Goal: Information Seeking & Learning: Learn about a topic

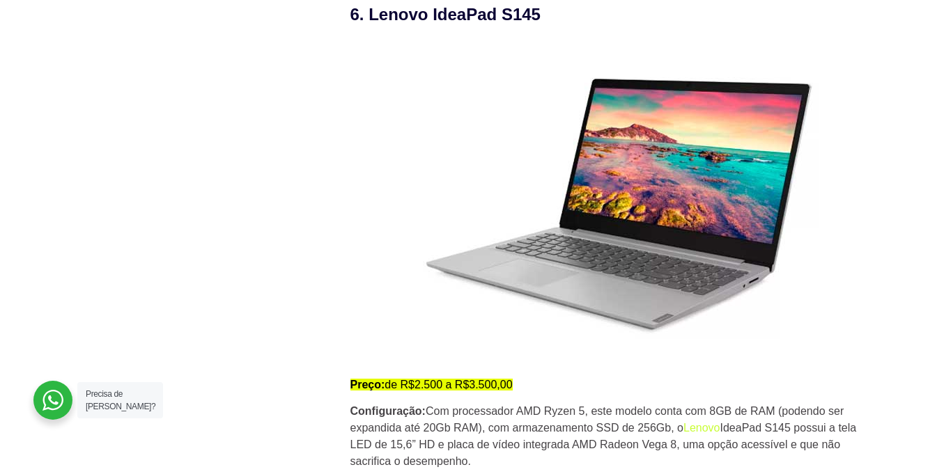
scroll to position [4111, 0]
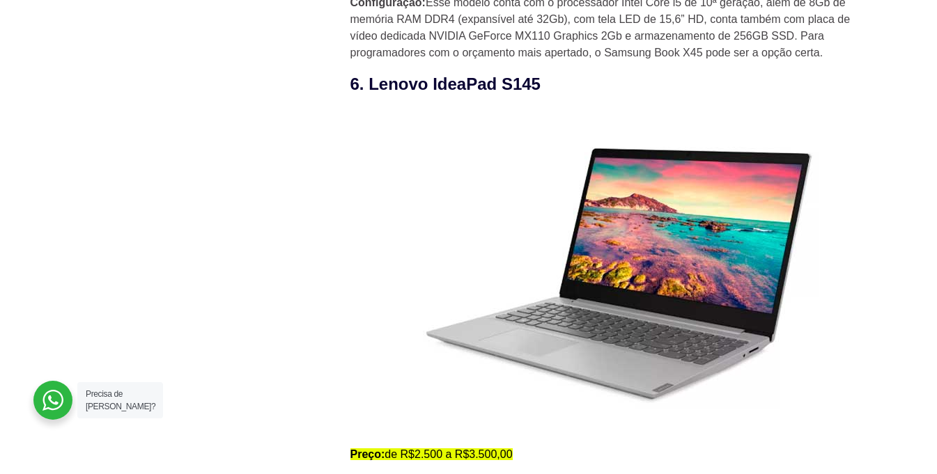
drag, startPoint x: 370, startPoint y: 86, endPoint x: 551, endPoint y: 77, distance: 181.4
click at [551, 77] on h3 "6. Lenovo IdeaPad S145" at bounding box center [614, 84] width 529 height 25
click at [518, 91] on h3 "6. Lenovo IdeaPad S145" at bounding box center [614, 84] width 529 height 25
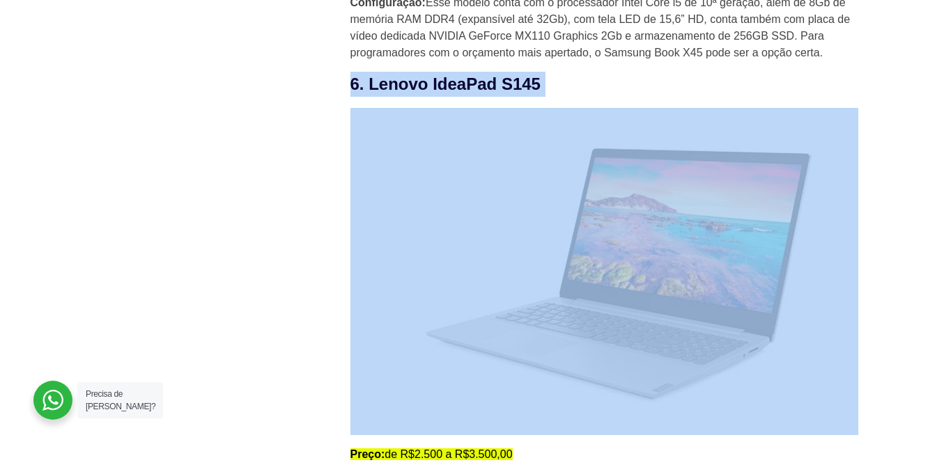
click at [518, 91] on h3 "6. Lenovo IdeaPad S145" at bounding box center [614, 84] width 529 height 25
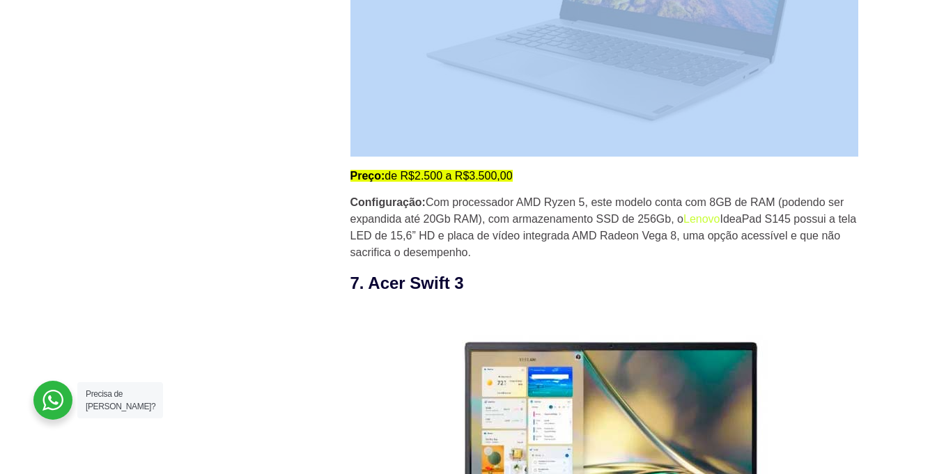
scroll to position [4459, 0]
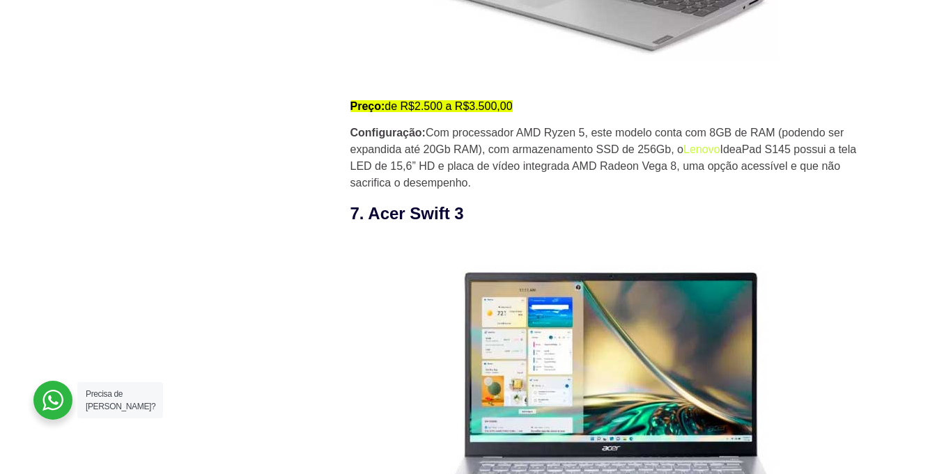
click at [525, 139] on p "Configuração: Com processador AMD Ryzen 5, este modelo conta com 8GB de RAM (po…" at bounding box center [614, 158] width 529 height 67
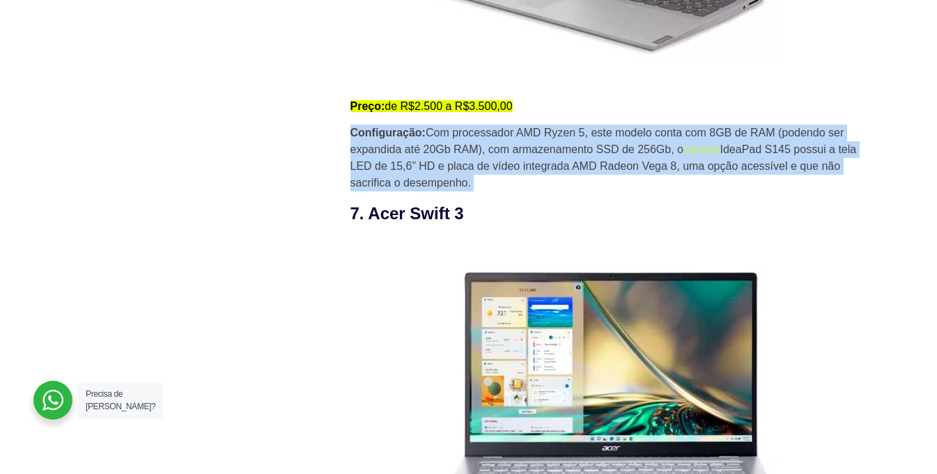
click at [525, 139] on p "Configuração: Com processador AMD Ryzen 5, este modelo conta com 8GB de RAM (po…" at bounding box center [614, 158] width 529 height 67
click at [536, 133] on p "Configuração: Com processador AMD Ryzen 5, este modelo conta com 8GB de RAM (po…" at bounding box center [614, 158] width 529 height 67
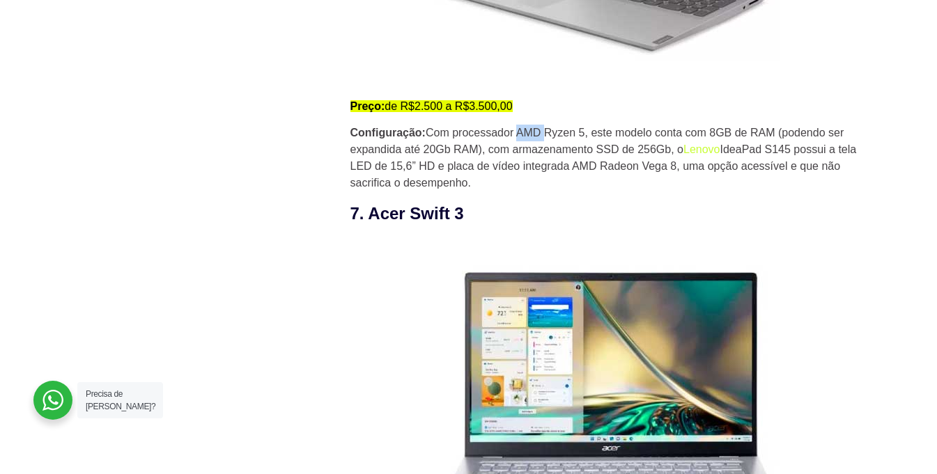
click at [536, 133] on p "Configuração: Com processador AMD Ryzen 5, este modelo conta com 8GB de RAM (po…" at bounding box center [614, 158] width 529 height 67
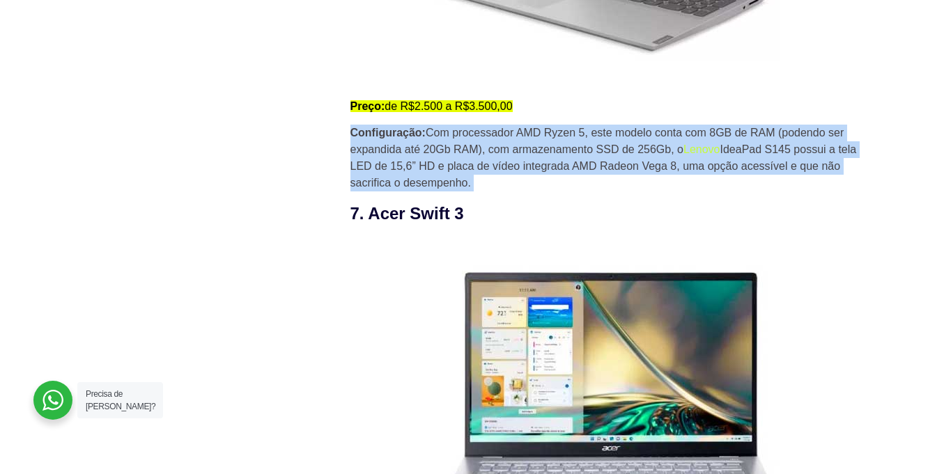
click at [536, 133] on p "Configuração: Com processador AMD Ryzen 5, este modelo conta com 8GB de RAM (po…" at bounding box center [614, 158] width 529 height 67
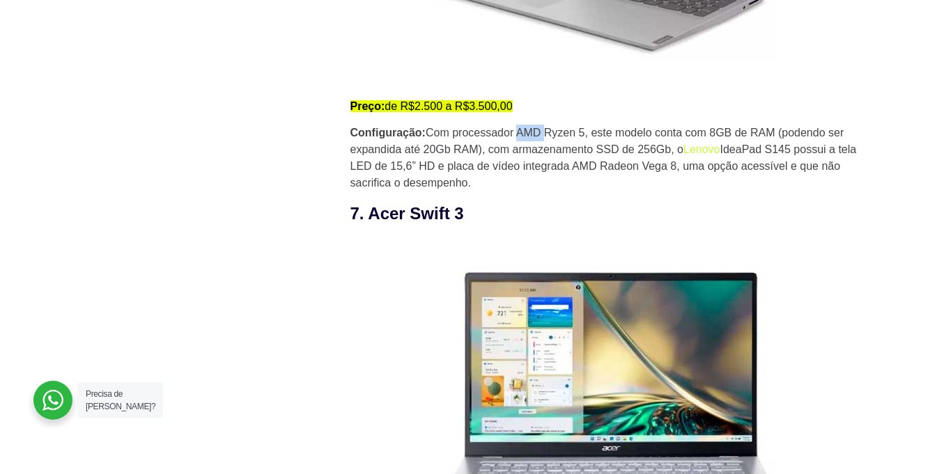
click at [536, 133] on p "Configuração: Com processador AMD Ryzen 5, este modelo conta com 8GB de RAM (po…" at bounding box center [614, 158] width 529 height 67
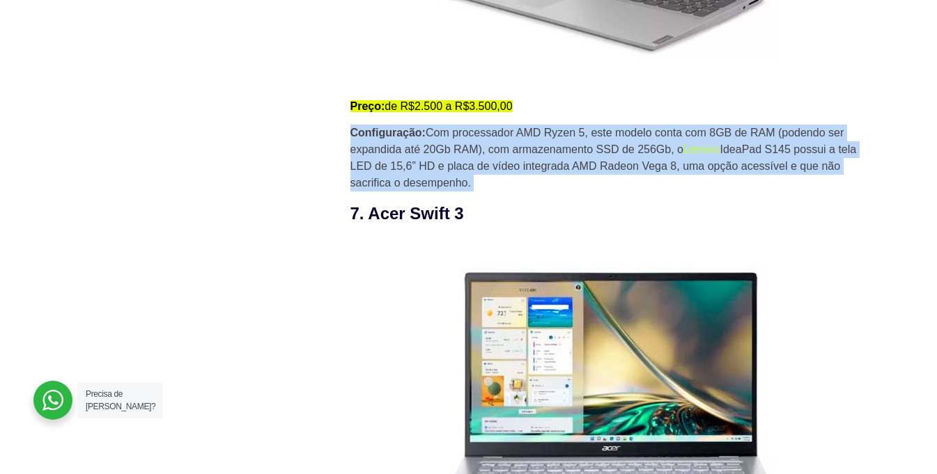
click at [536, 134] on p "Configuração: Com processador AMD Ryzen 5, este modelo conta com 8GB de RAM (po…" at bounding box center [614, 158] width 529 height 67
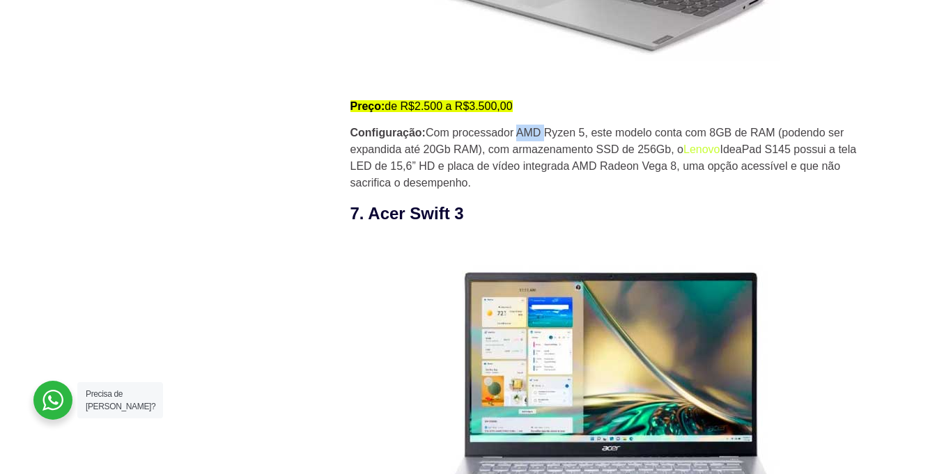
click at [536, 134] on p "Configuração: Com processador AMD Ryzen 5, este modelo conta com 8GB de RAM (po…" at bounding box center [614, 158] width 529 height 67
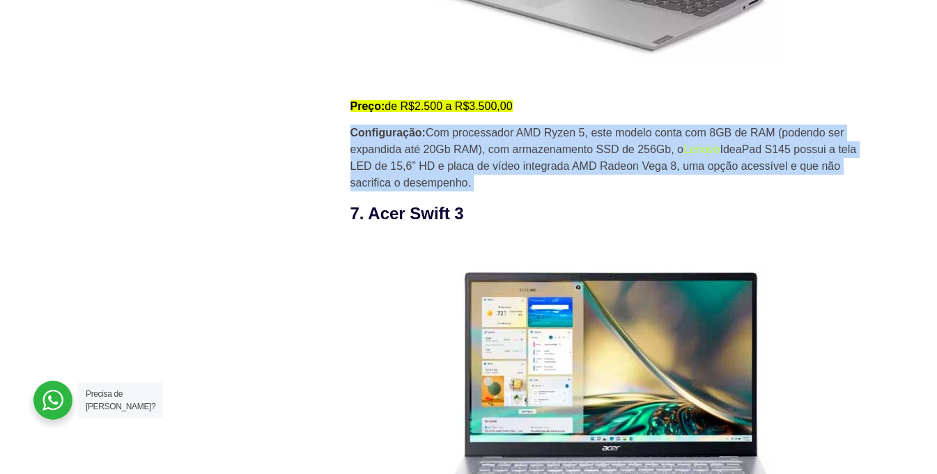
click at [536, 134] on p "Configuração: Com processador AMD Ryzen 5, este modelo conta com 8GB de RAM (po…" at bounding box center [614, 158] width 529 height 67
click at [575, 152] on p "Configuração: Com processador AMD Ryzen 5, este modelo conta com 8GB de RAM (po…" at bounding box center [614, 158] width 529 height 67
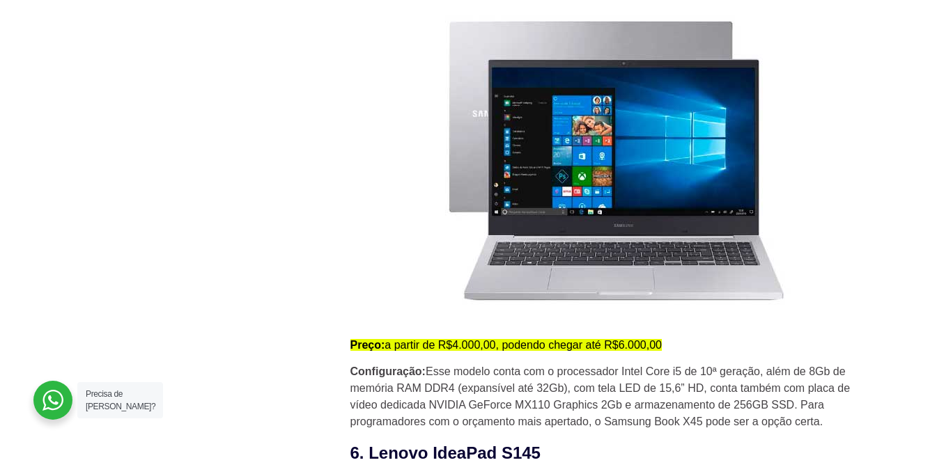
scroll to position [3762, 0]
